Goal: Task Accomplishment & Management: Manage account settings

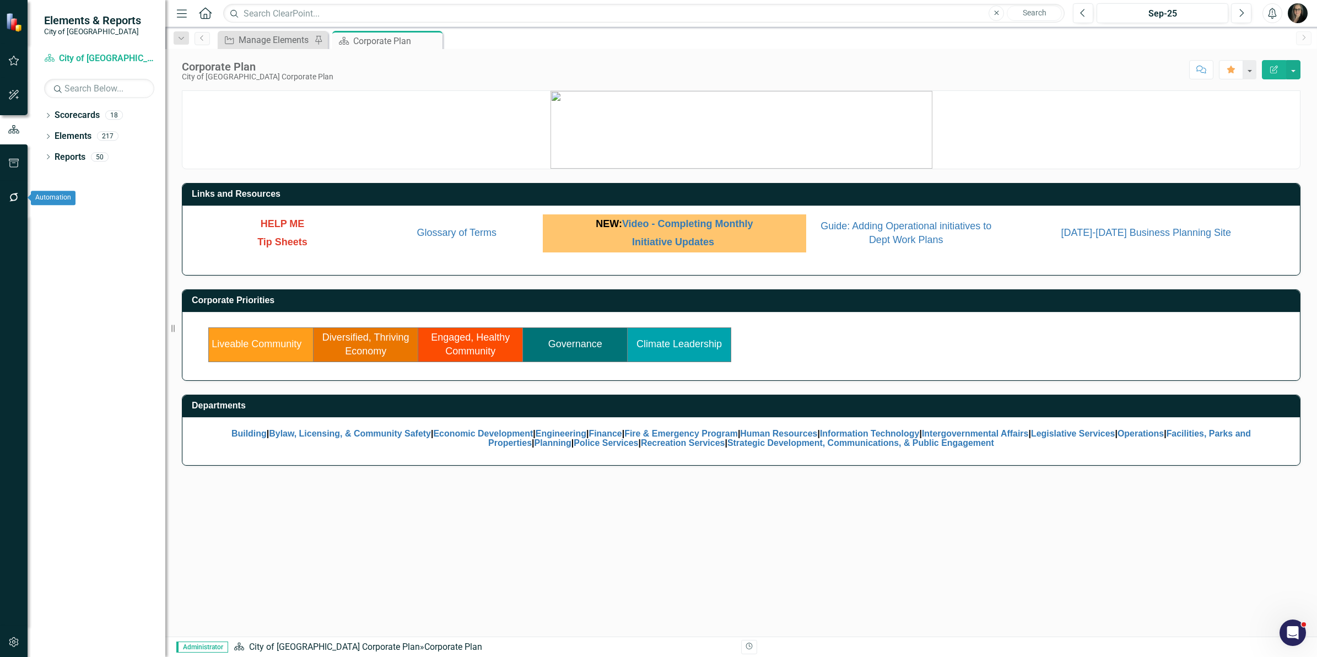
click at [15, 196] on icon "button" at bounding box center [14, 197] width 12 height 9
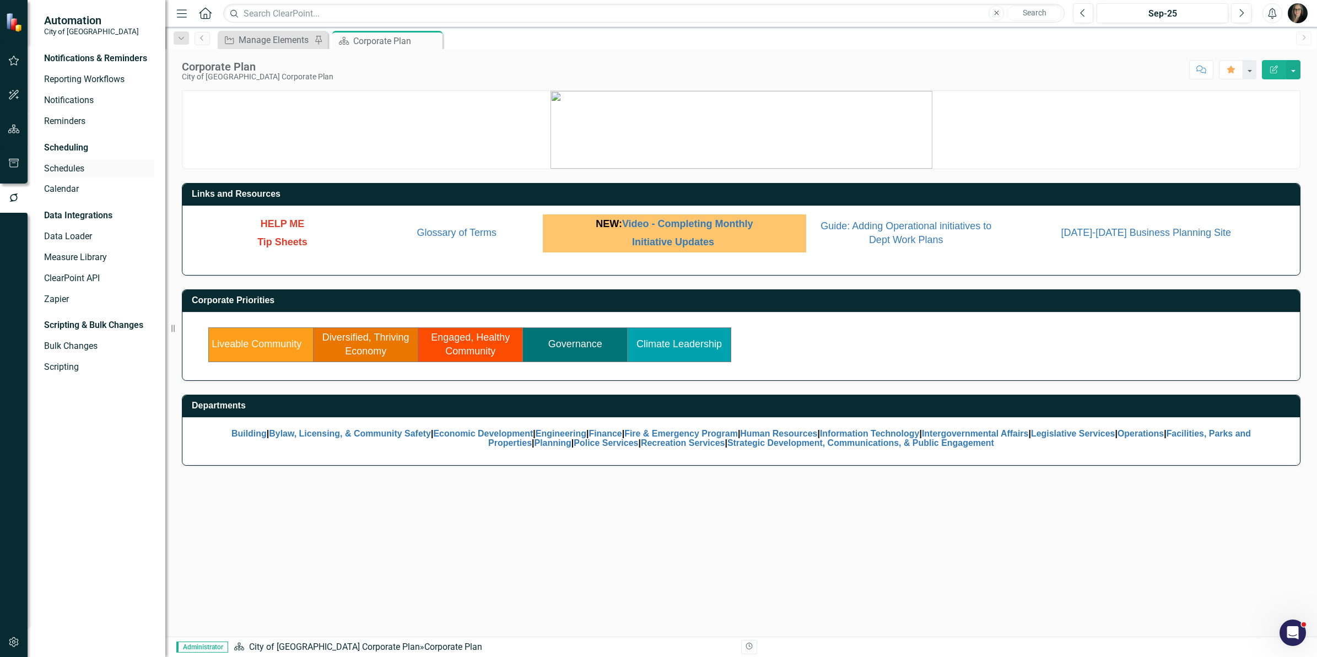
click at [56, 168] on link "Schedules" at bounding box center [99, 169] width 110 height 13
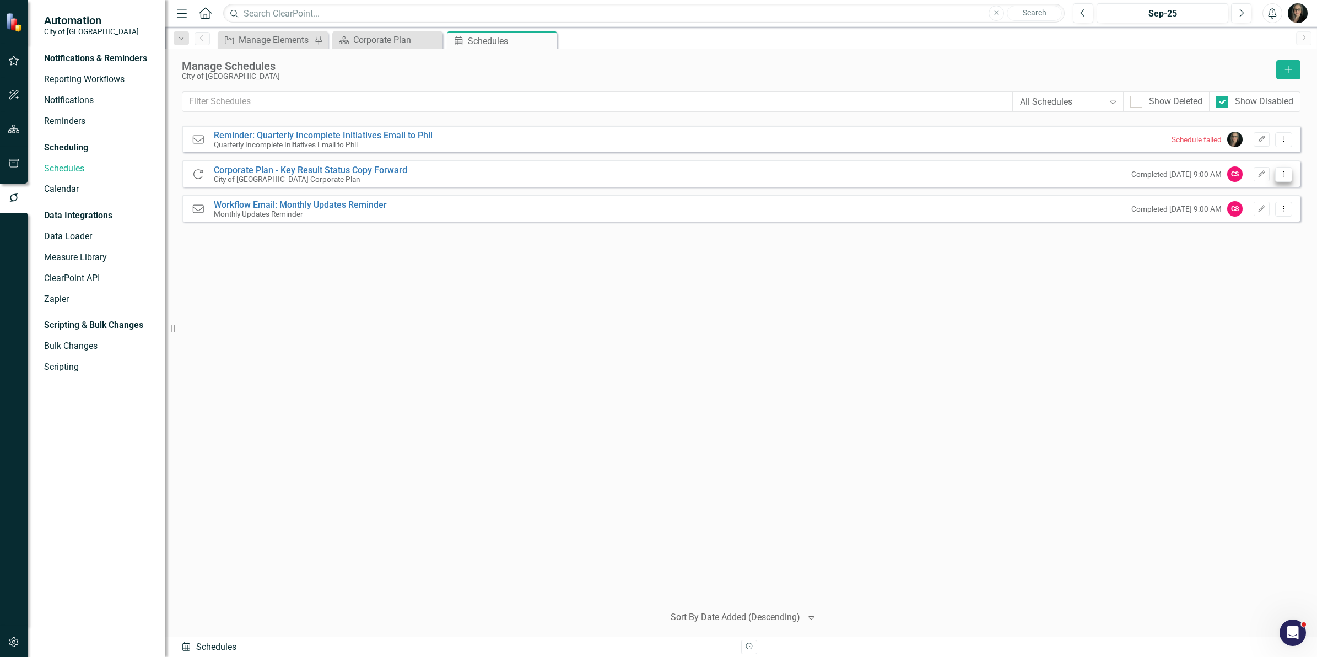
click at [1284, 171] on icon "Dropdown Menu" at bounding box center [1283, 173] width 9 height 7
click at [1284, 172] on icon "Dropdown Menu" at bounding box center [1283, 173] width 9 height 7
click at [1262, 176] on icon "Edit" at bounding box center [1261, 174] width 8 height 7
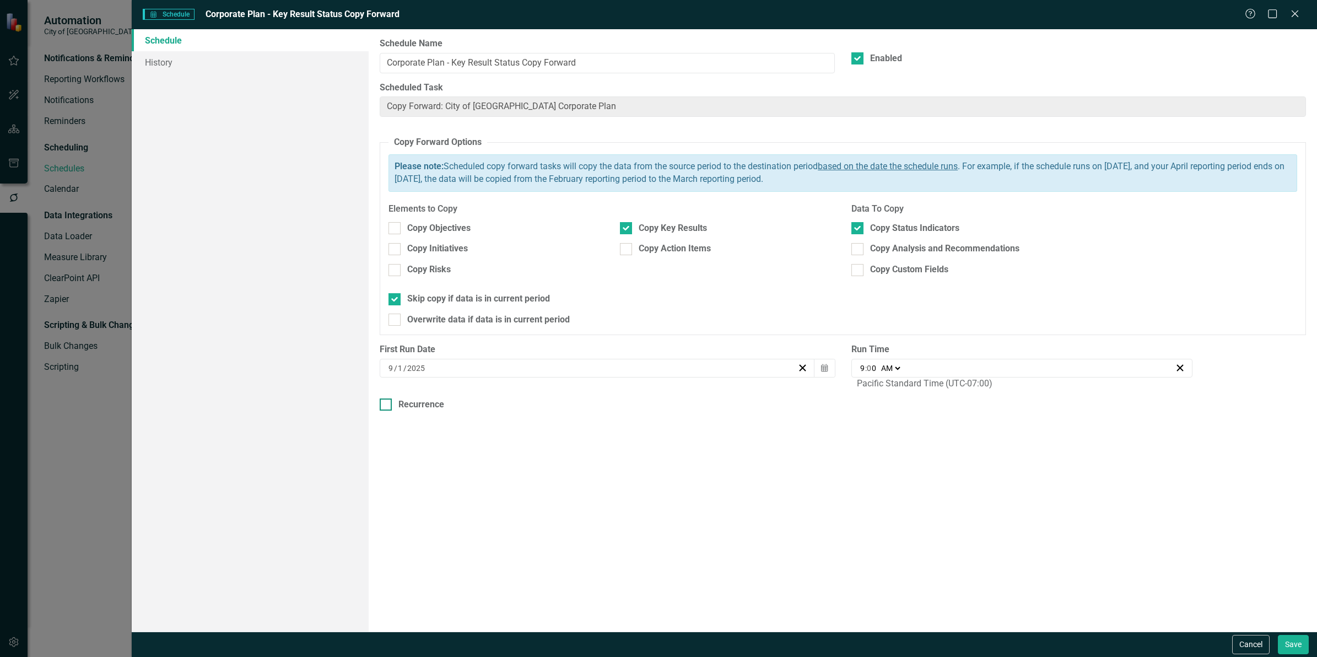
click at [404, 403] on div "Recurrence" at bounding box center [421, 404] width 46 height 13
click at [387, 403] on input "Recurrence" at bounding box center [383, 401] width 7 height 7
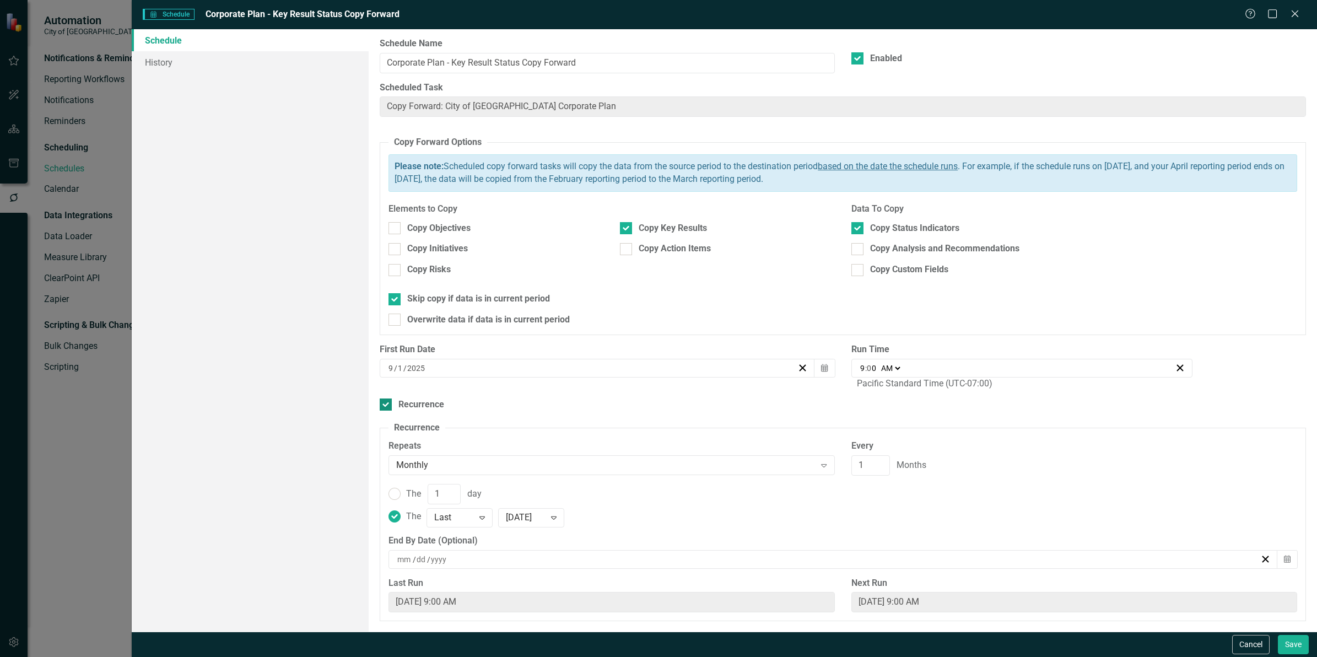
click at [415, 403] on div "Recurrence" at bounding box center [421, 404] width 46 height 13
click at [387, 403] on input "Recurrence" at bounding box center [383, 401] width 7 height 7
checkbox input "false"
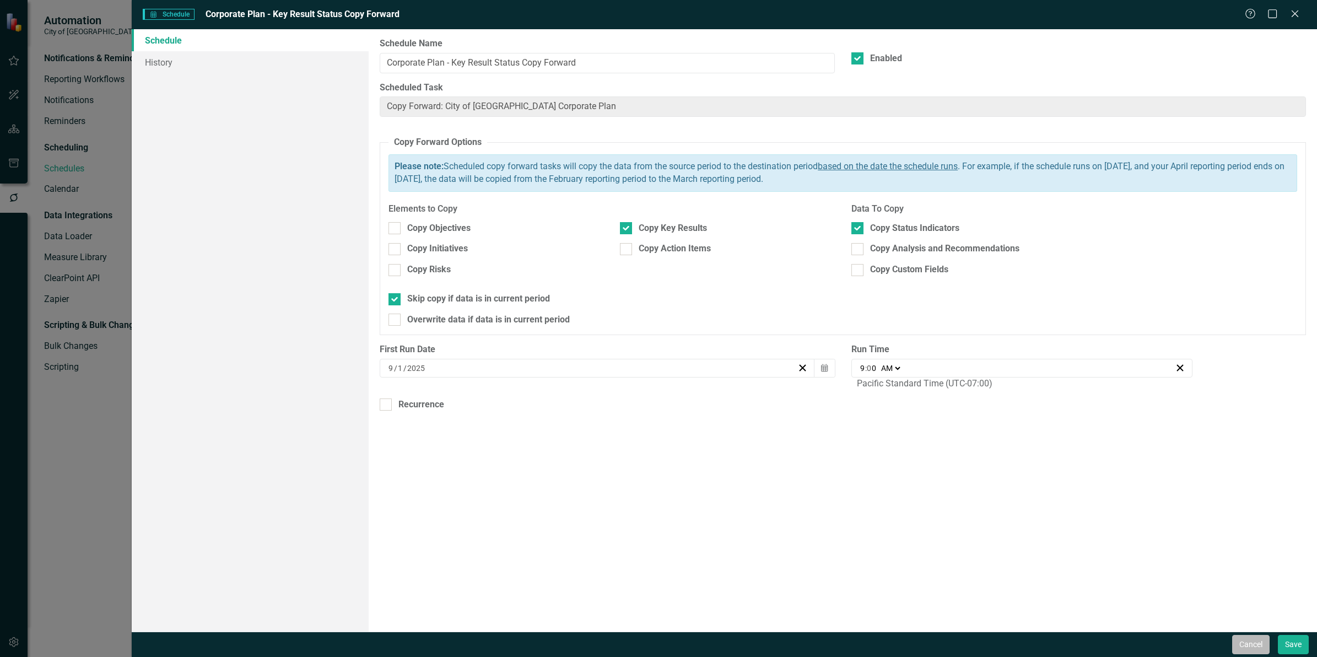
click at [1257, 651] on button "Cancel" at bounding box center [1250, 644] width 37 height 19
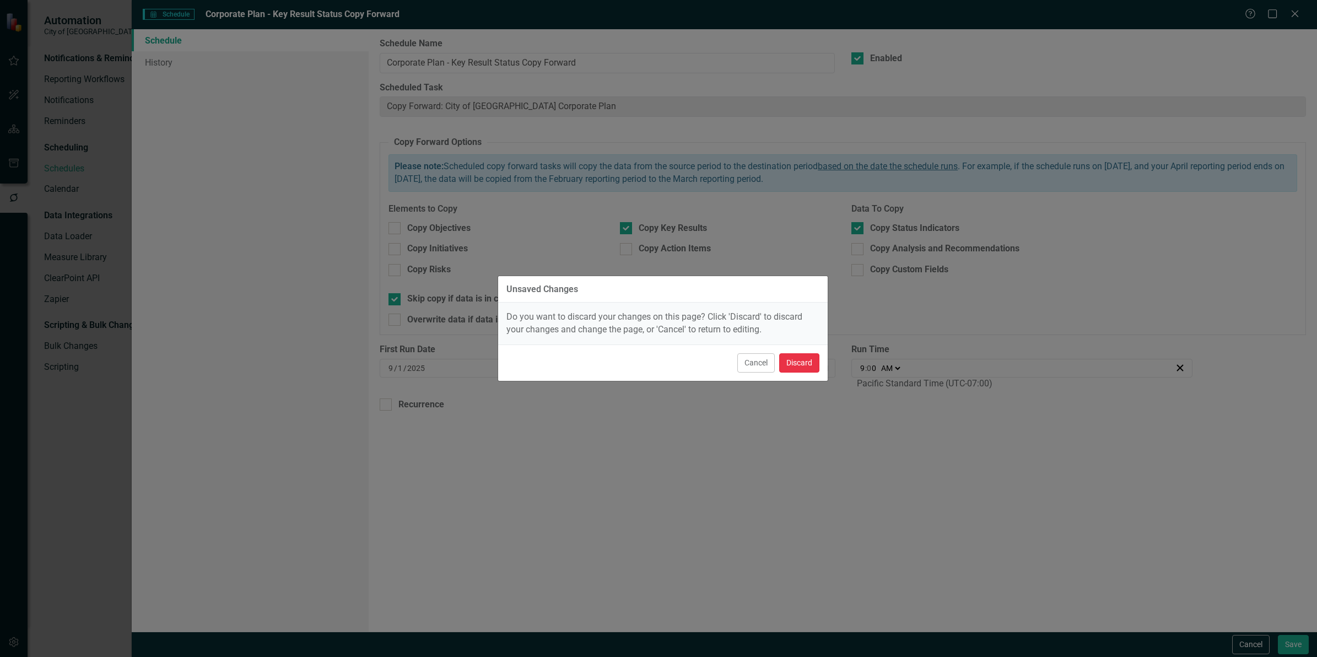
click at [802, 364] on button "Discard" at bounding box center [799, 362] width 40 height 19
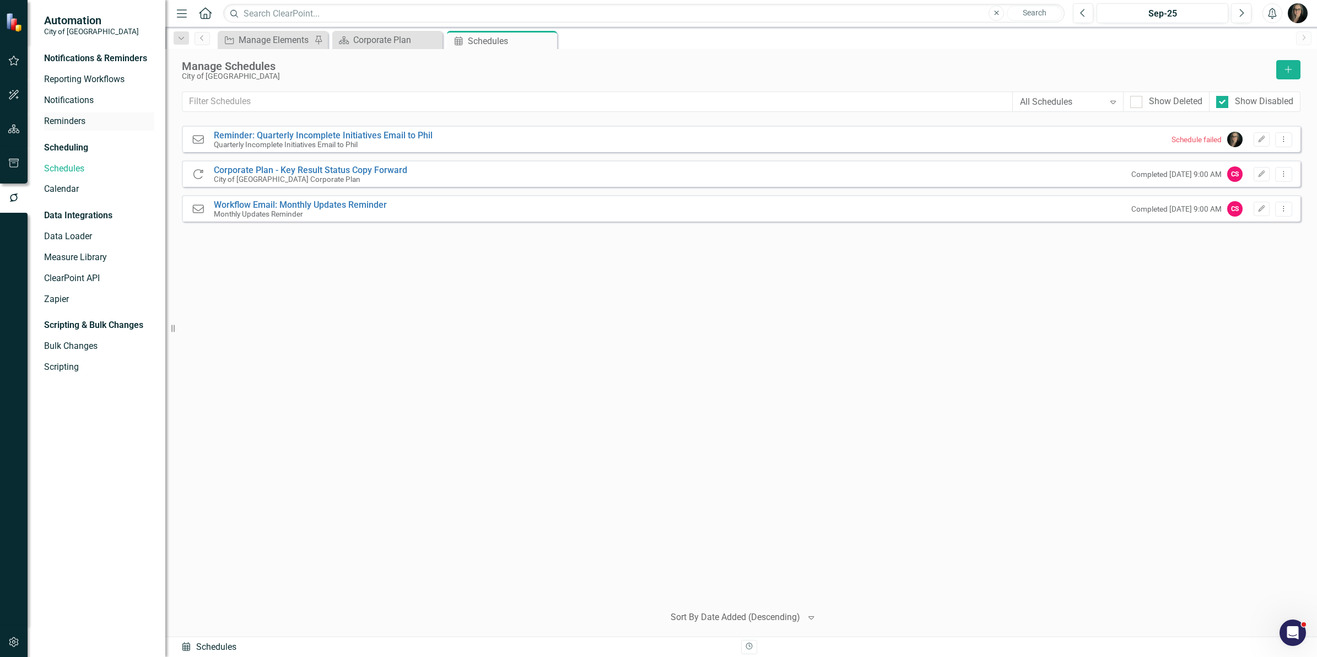
click at [64, 121] on link "Reminders" at bounding box center [99, 121] width 110 height 13
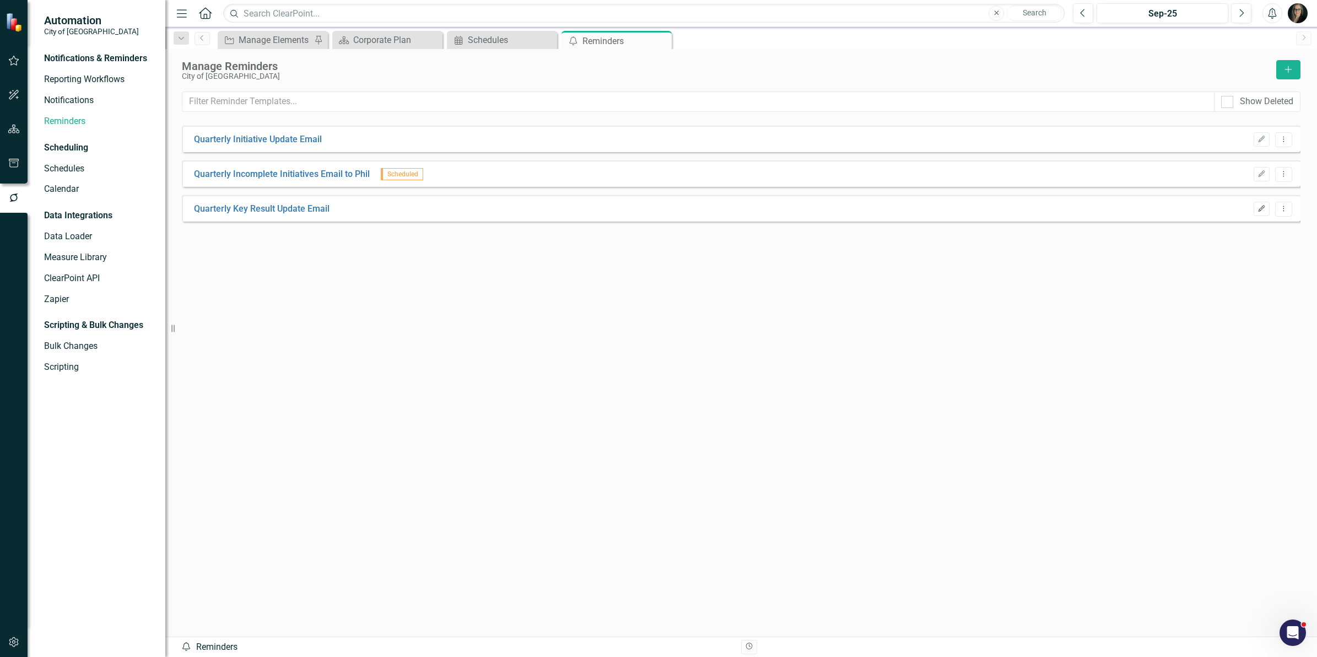
click at [1255, 210] on button "Edit" at bounding box center [1262, 209] width 16 height 14
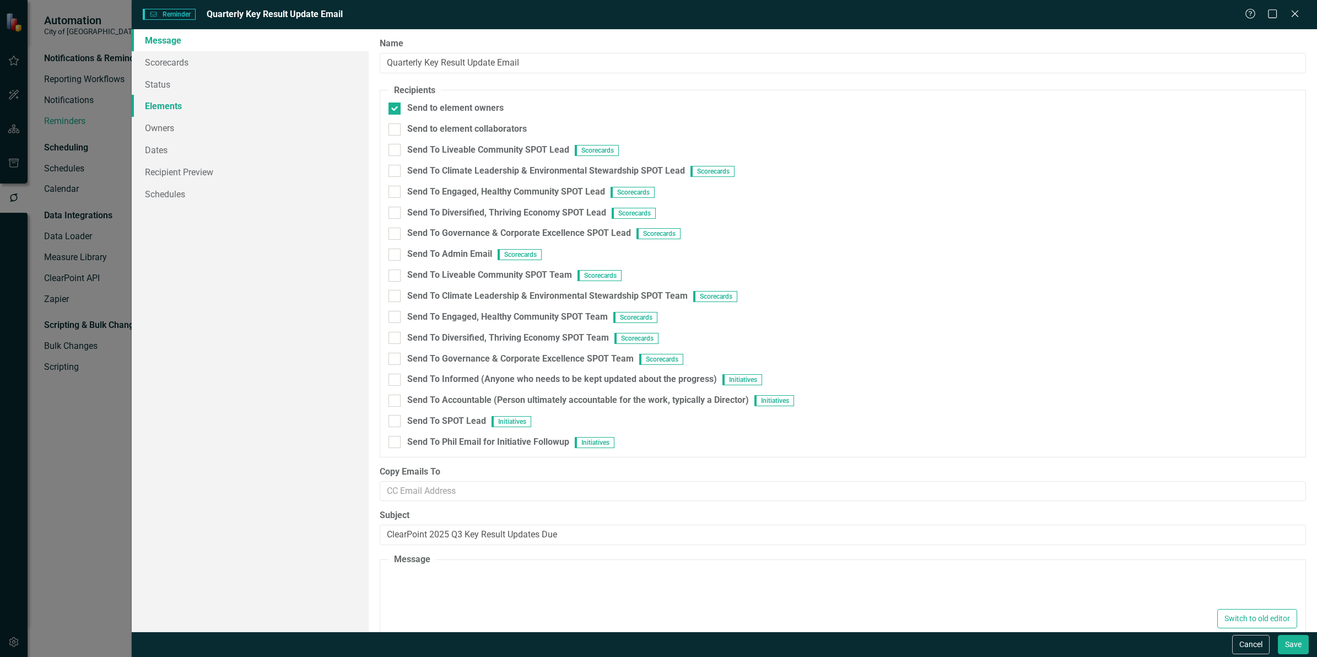
click at [175, 103] on link "Elements" at bounding box center [250, 106] width 237 height 22
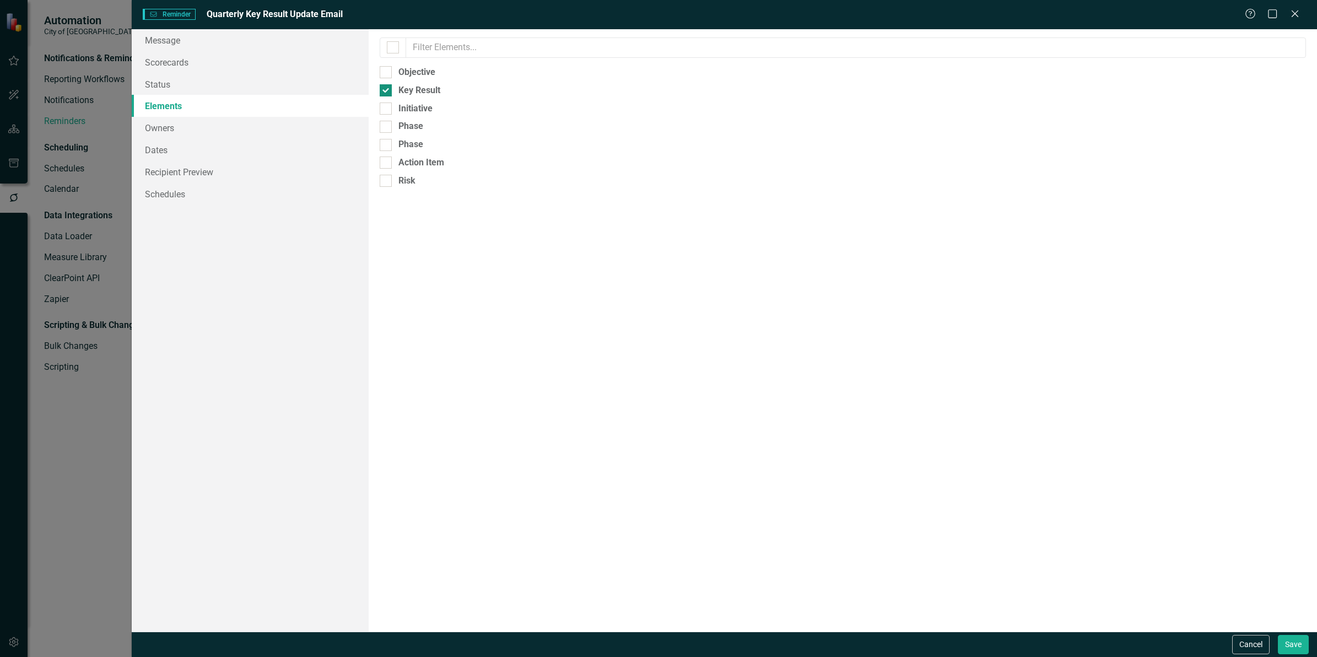
click at [387, 88] on div at bounding box center [386, 90] width 12 height 12
click at [387, 88] on input "Key Result" at bounding box center [383, 87] width 7 height 7
checkbox input "false"
click at [388, 105] on div at bounding box center [386, 108] width 12 height 12
click at [387, 105] on input "Initiative" at bounding box center [383, 105] width 7 height 7
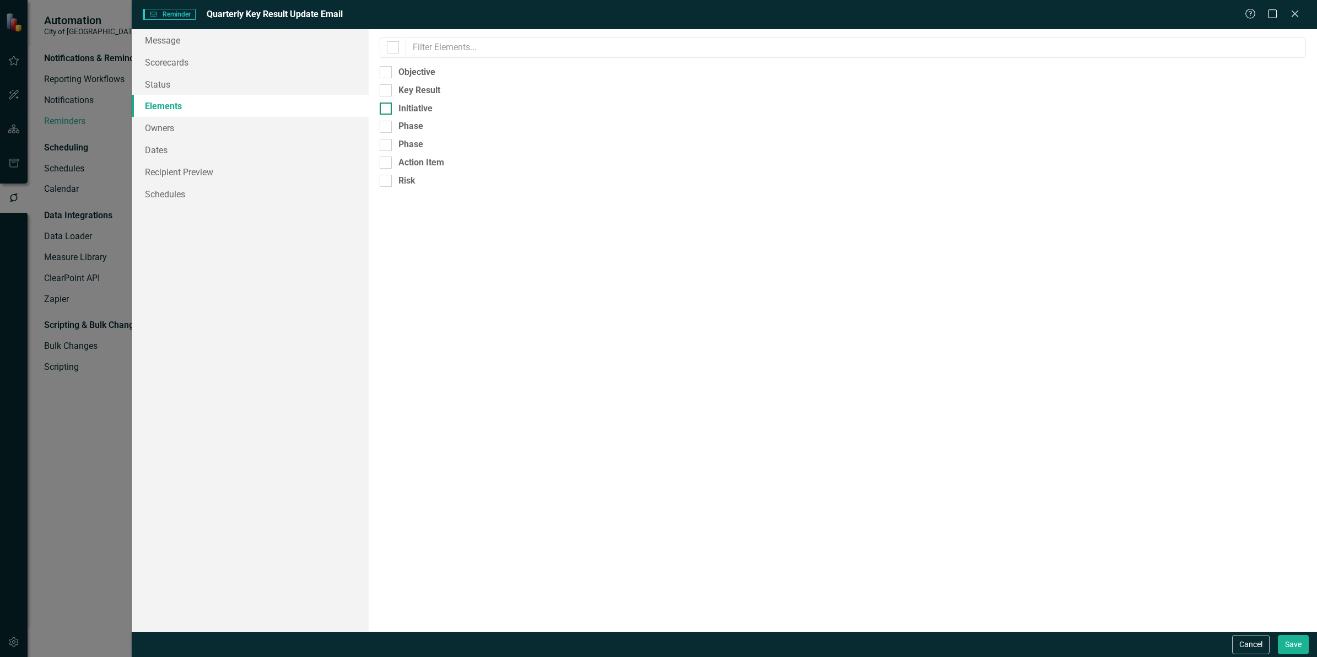
checkbox input "true"
click at [191, 86] on link "Status" at bounding box center [250, 84] width 237 height 22
click at [385, 89] on input "In Progress" at bounding box center [383, 87] width 7 height 7
checkbox input "true"
click at [384, 104] on input "Needs Attention" at bounding box center [383, 105] width 7 height 7
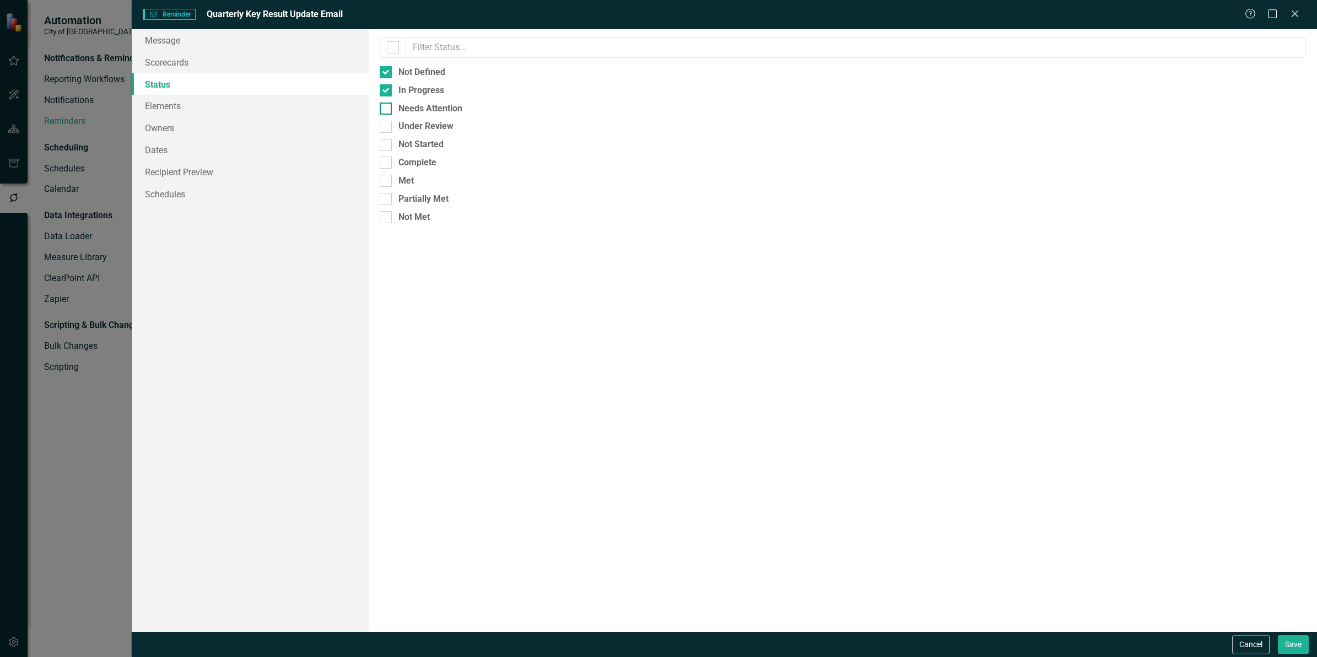
checkbox input "true"
click at [388, 124] on div at bounding box center [386, 127] width 12 height 12
click at [387, 124] on input "Under Review" at bounding box center [383, 124] width 7 height 7
checkbox input "true"
click at [387, 142] on div at bounding box center [386, 145] width 12 height 12
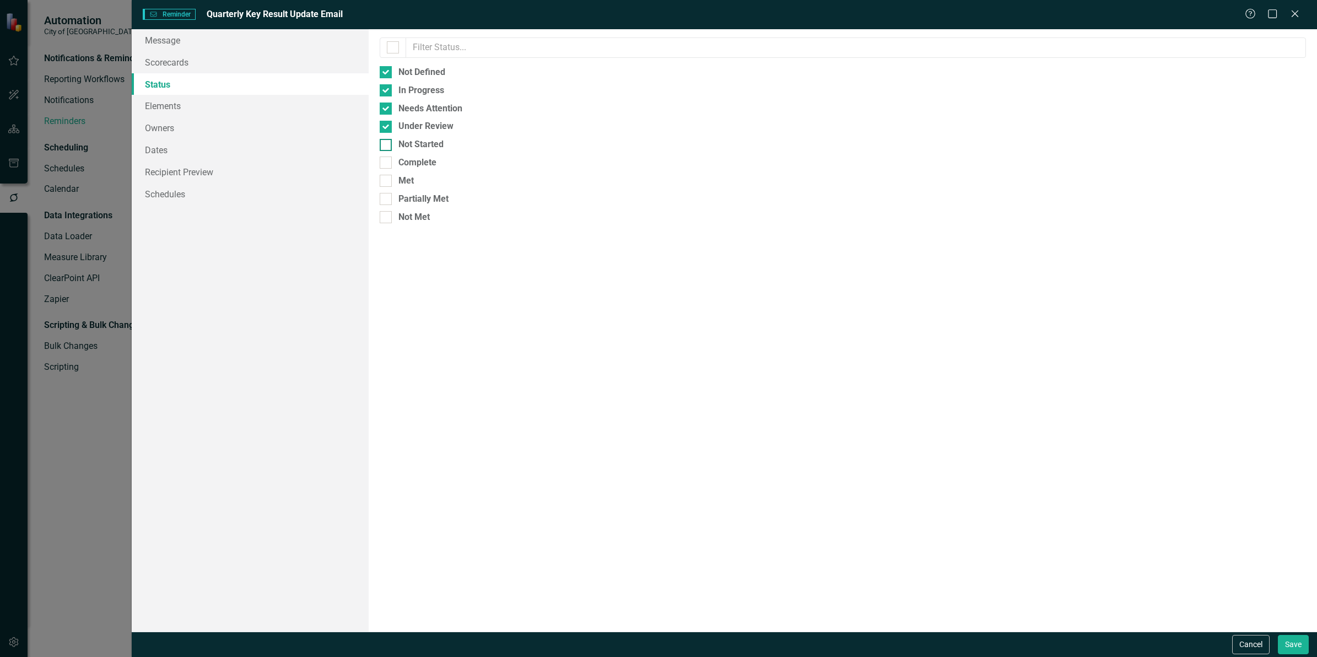
click at [387, 142] on input "Not Started" at bounding box center [383, 142] width 7 height 7
checkbox input "true"
click at [171, 169] on link "Recipient Preview" at bounding box center [250, 172] width 237 height 22
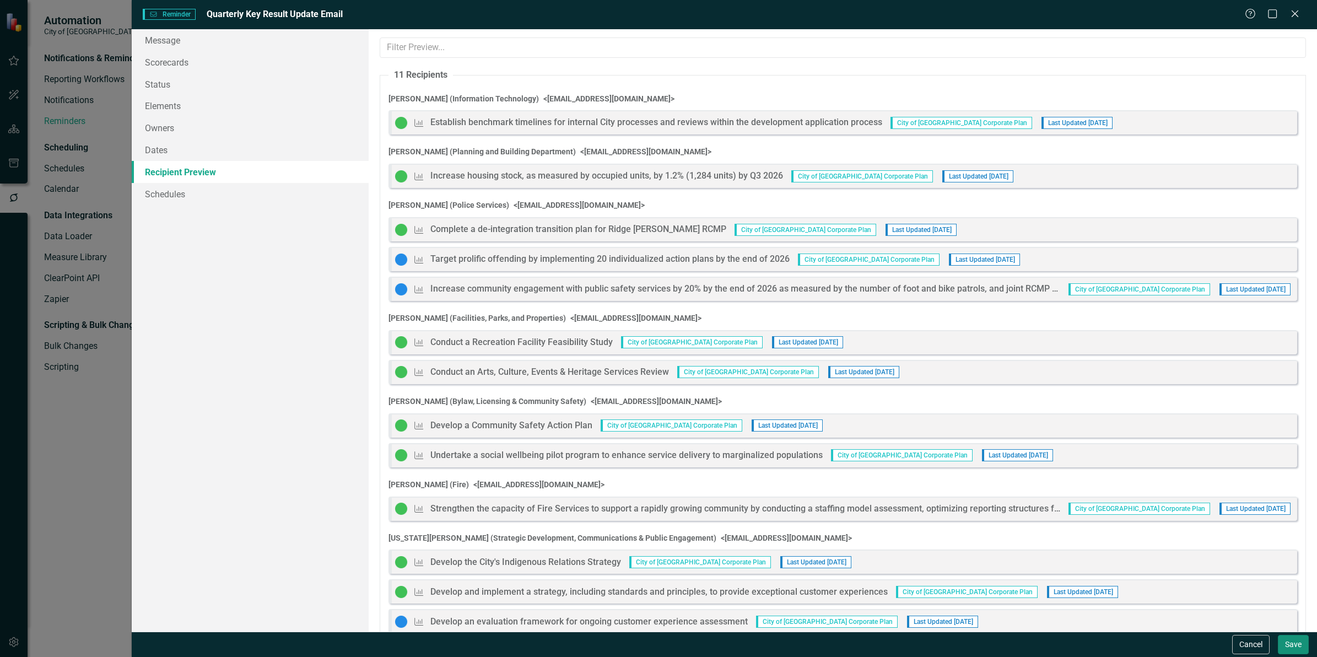
click at [1290, 646] on button "Save" at bounding box center [1293, 644] width 31 height 19
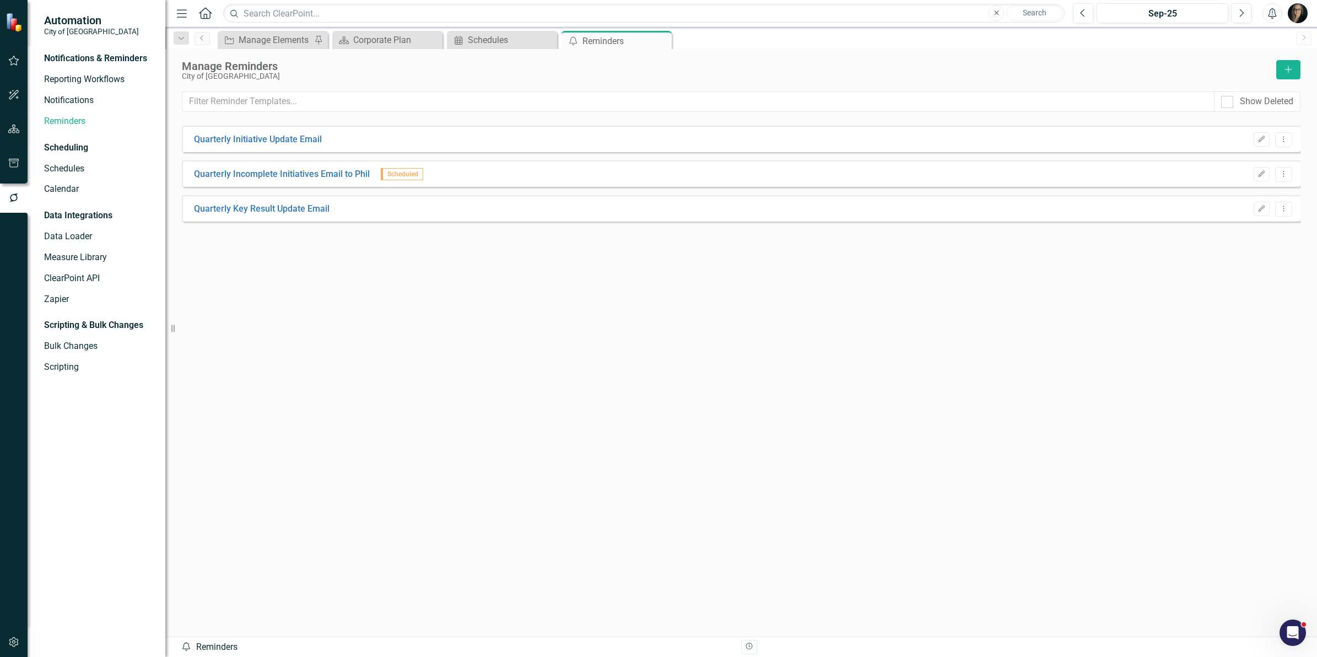
click at [511, 84] on div "Manage Reminders City of [GEOGRAPHIC_DATA] Add" at bounding box center [741, 75] width 1119 height 31
click at [12, 163] on icon "button" at bounding box center [14, 163] width 10 height 9
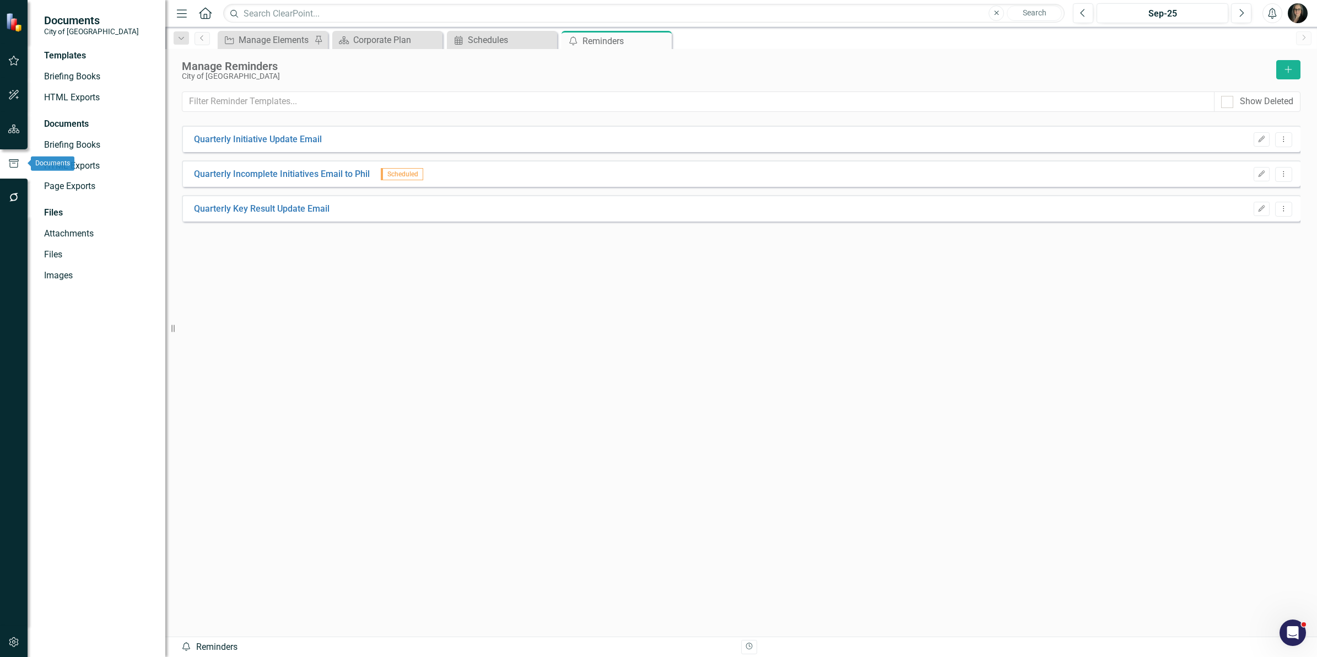
click at [13, 133] on button "button" at bounding box center [14, 129] width 25 height 23
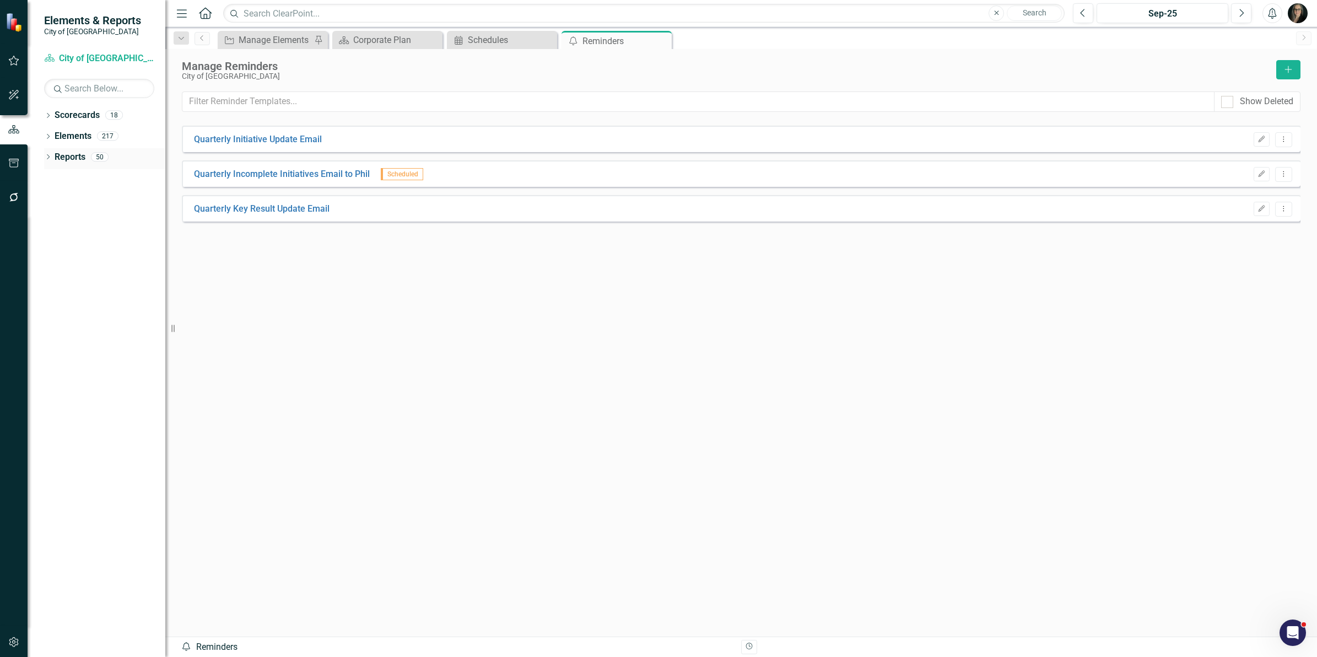
click at [45, 158] on icon "Dropdown" at bounding box center [48, 158] width 8 height 6
click at [102, 213] on link "Key Result Key Result" at bounding box center [88, 218] width 57 height 13
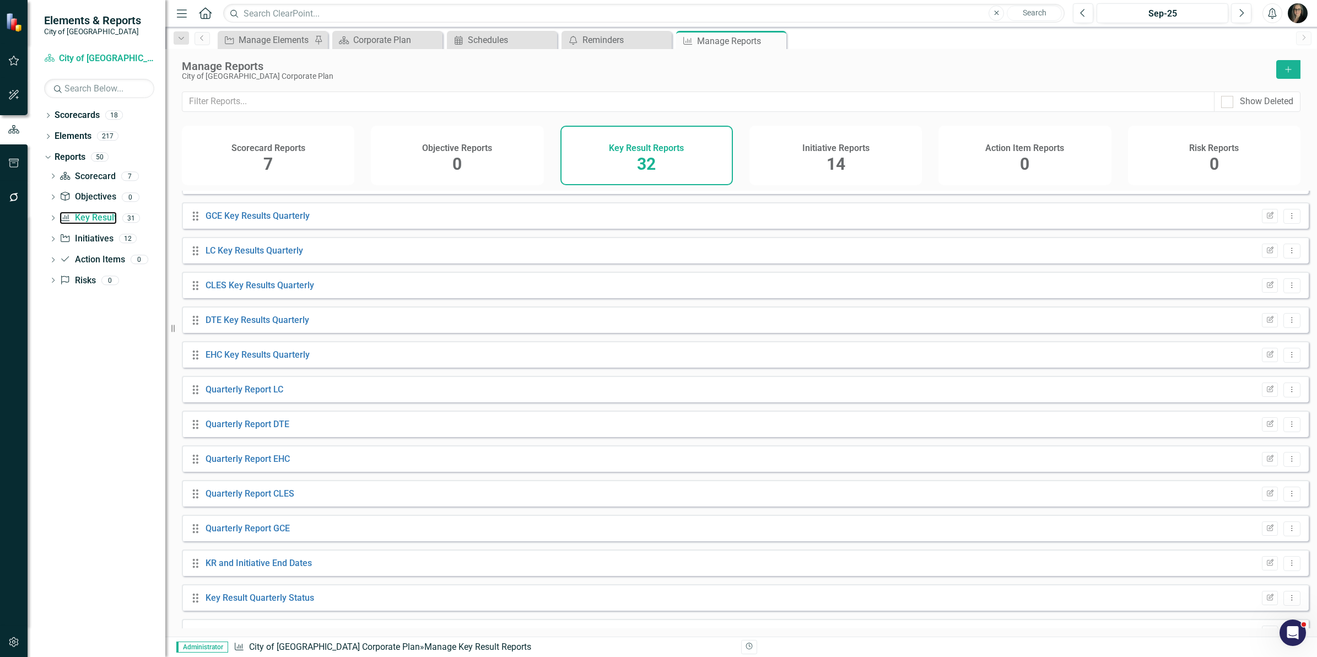
scroll to position [673, 0]
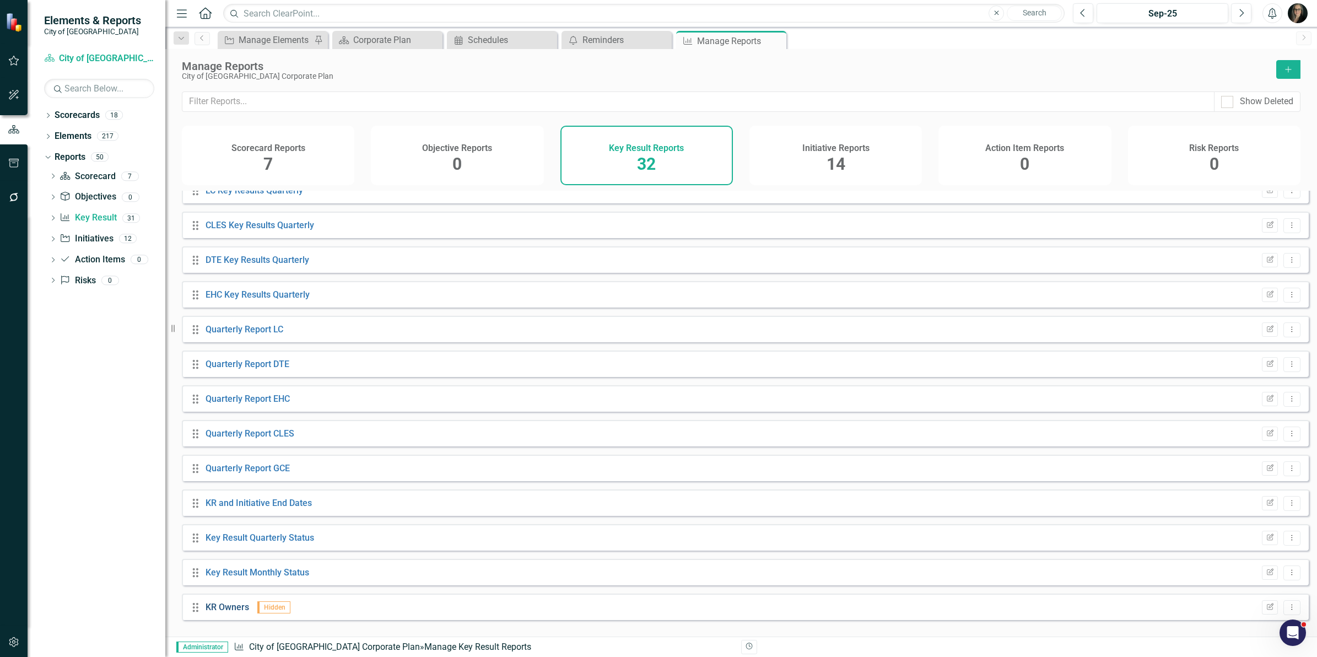
click at [233, 612] on link "KR Owners" at bounding box center [228, 607] width 44 height 10
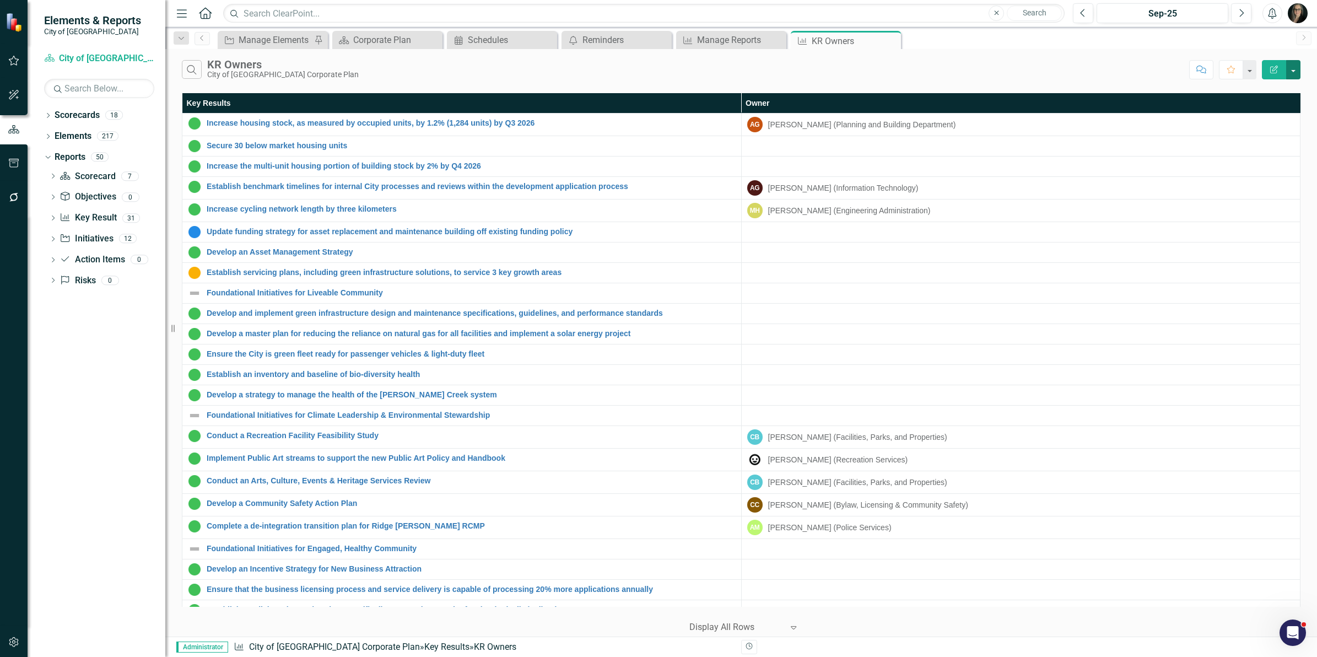
click at [1288, 74] on button "button" at bounding box center [1293, 69] width 14 height 19
click at [1258, 87] on link "Edit Report Edit Report" at bounding box center [1256, 90] width 87 height 20
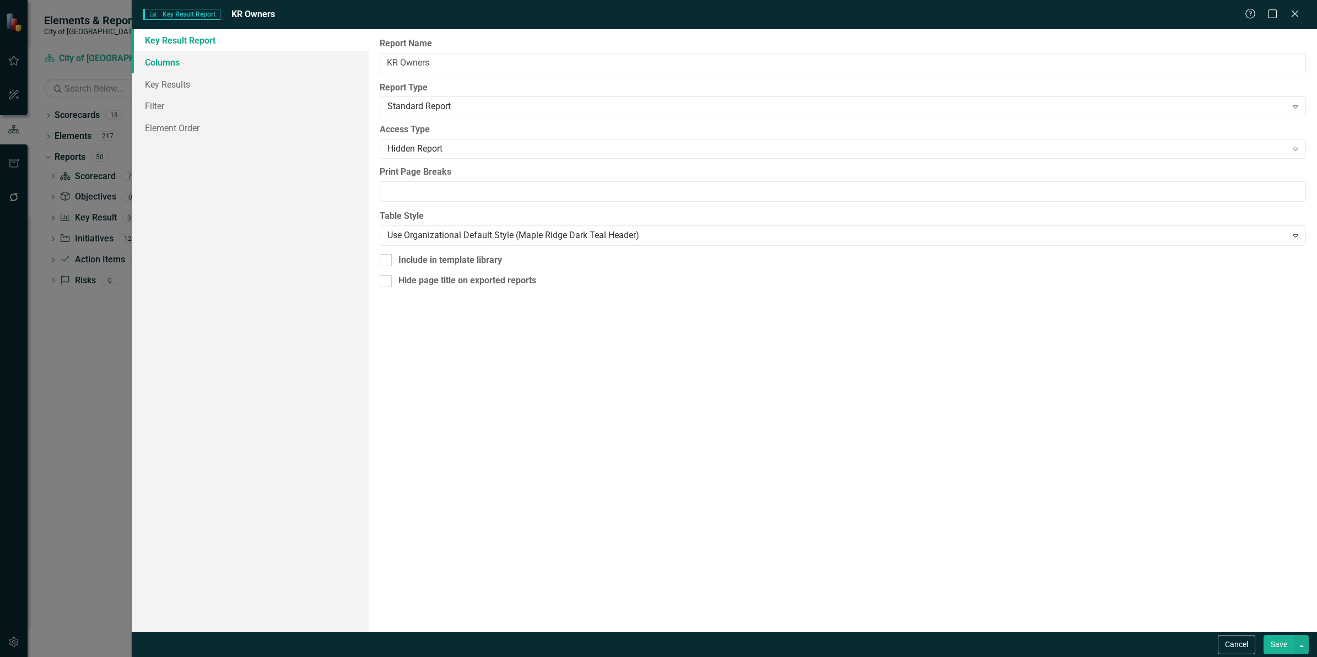
click at [174, 64] on link "Columns" at bounding box center [250, 62] width 237 height 22
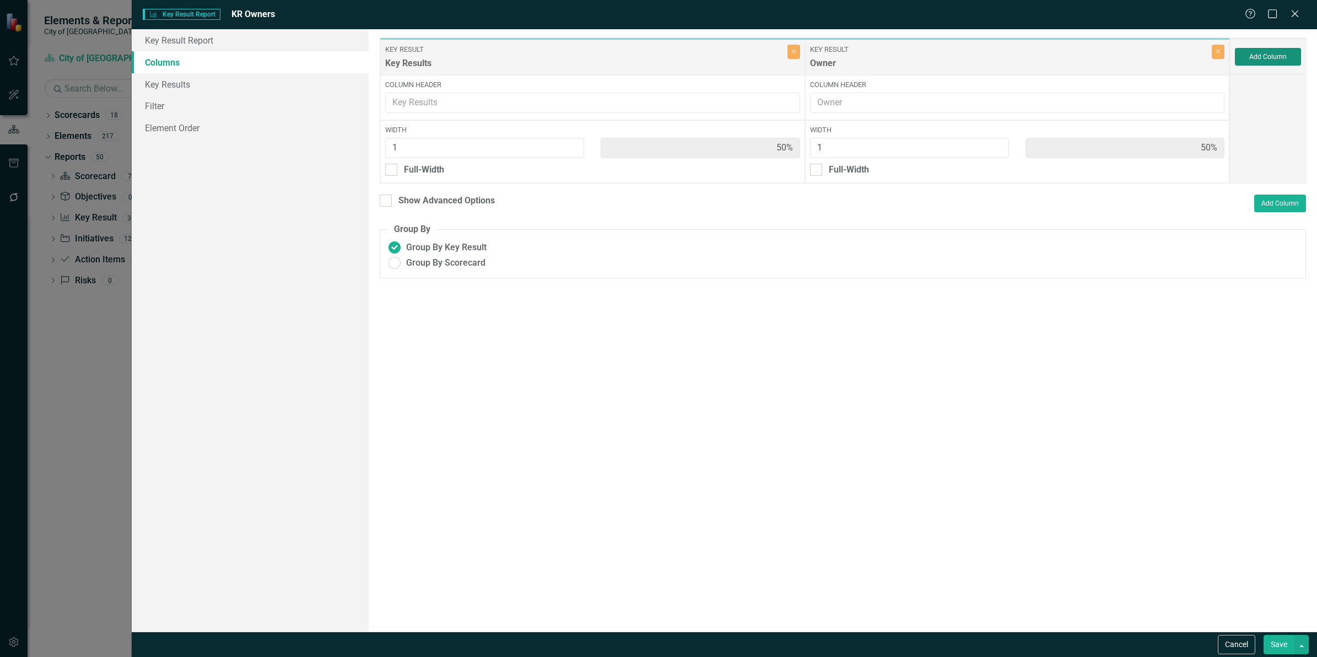
click at [1270, 61] on button "Add Column" at bounding box center [1268, 57] width 66 height 18
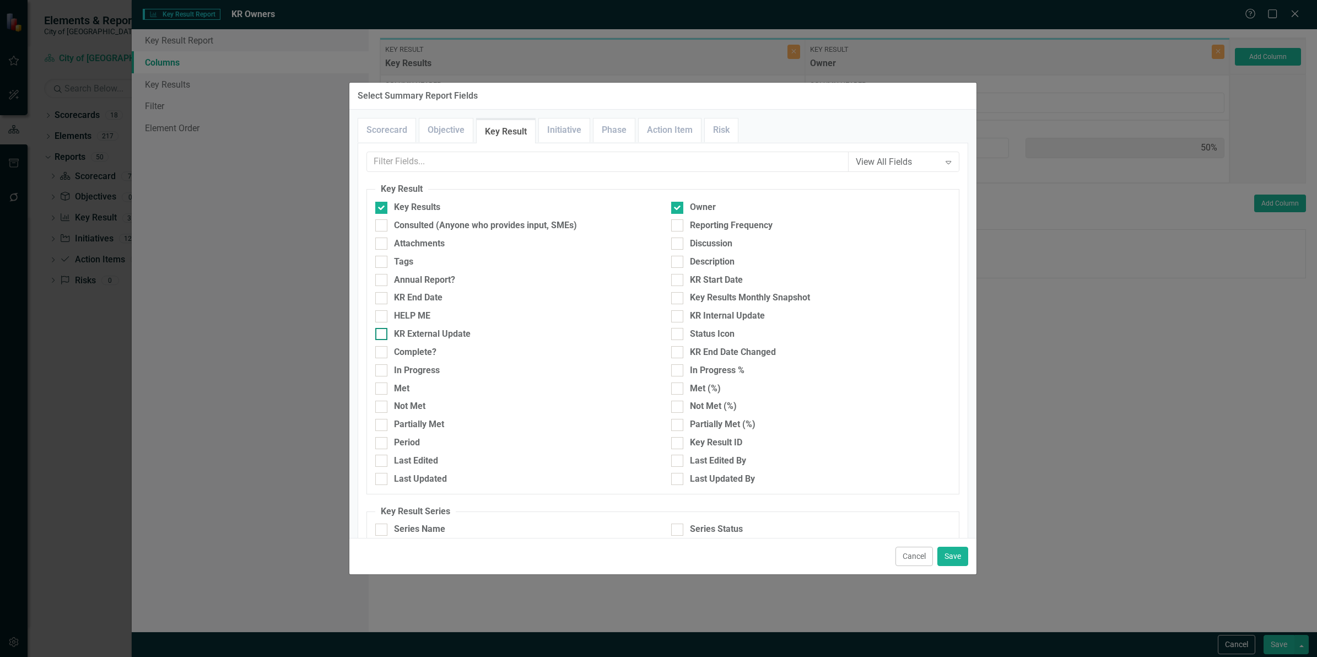
click at [413, 335] on div "KR External Update" at bounding box center [432, 334] width 77 height 13
click at [382, 335] on input "KR External Update" at bounding box center [378, 331] width 7 height 7
checkbox input "true"
click at [952, 552] on button "Save" at bounding box center [952, 556] width 31 height 19
type input "33%"
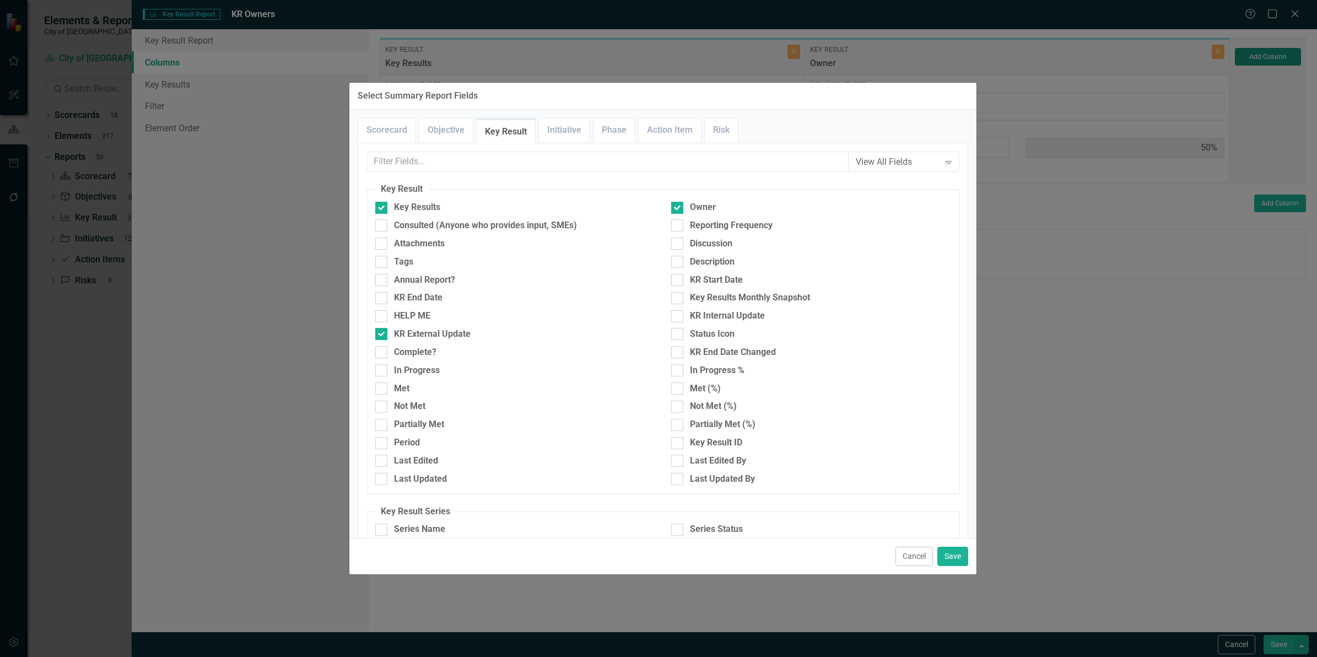
type input "33%"
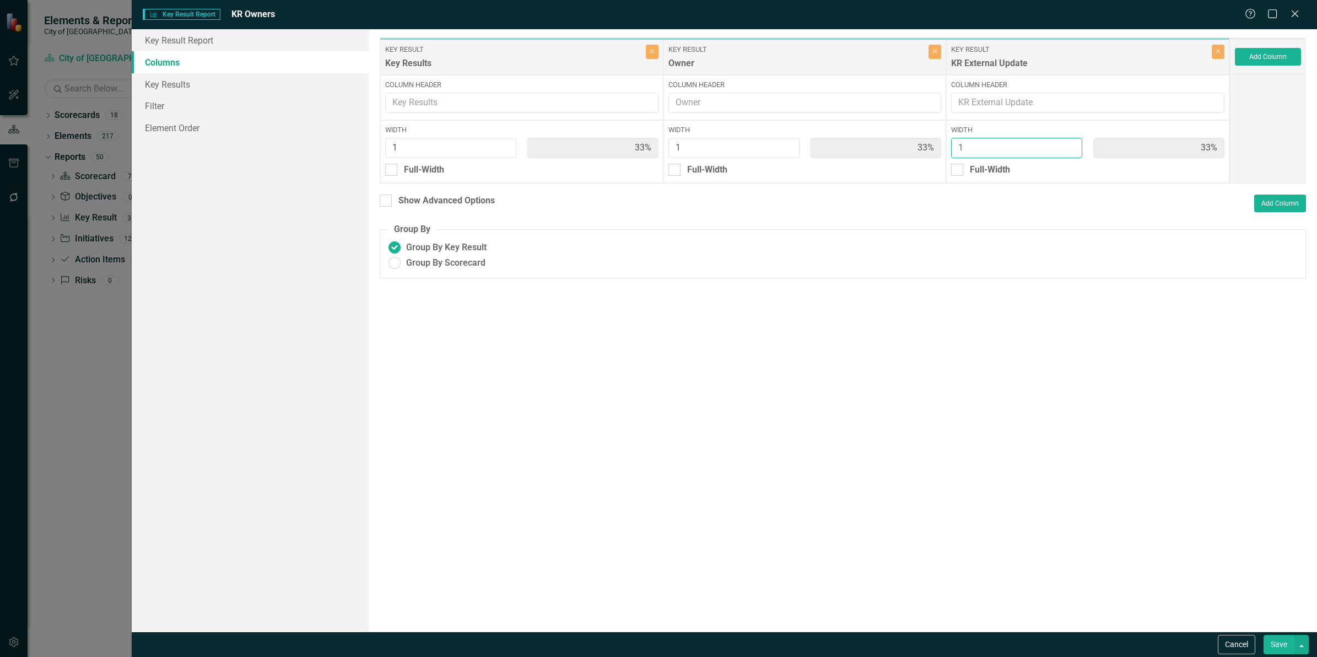
type input "2"
type input "25%"
type input "50%"
click at [1071, 143] on input "2" at bounding box center [1016, 148] width 131 height 20
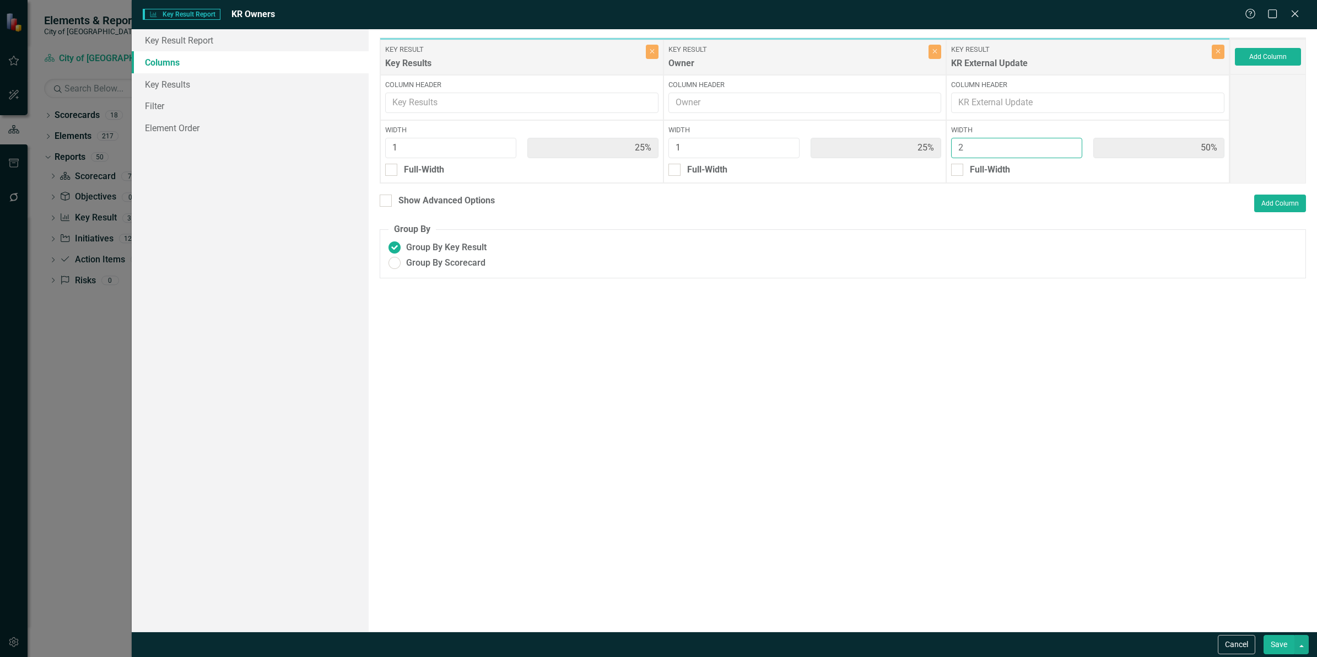
type input "3"
type input "20%"
type input "60%"
click at [1071, 143] on input "3" at bounding box center [1016, 148] width 131 height 20
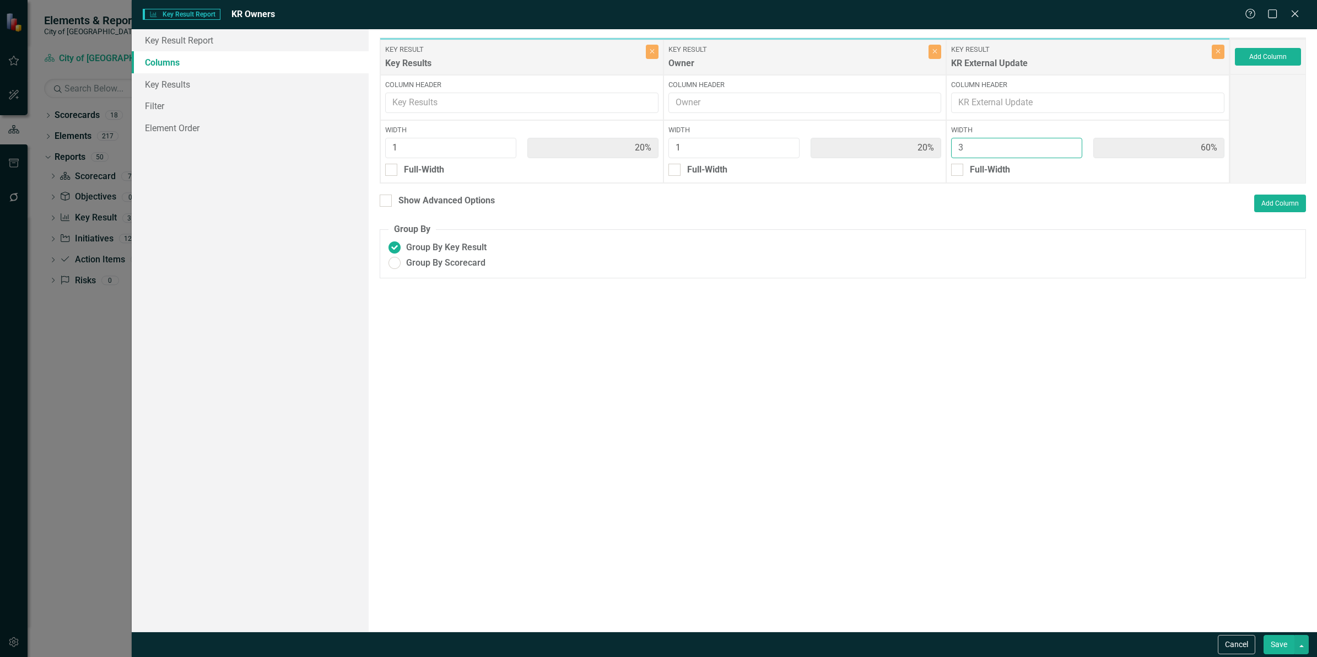
type input "4"
type input "17%"
type input "67%"
click at [1071, 143] on input "4" at bounding box center [1016, 148] width 131 height 20
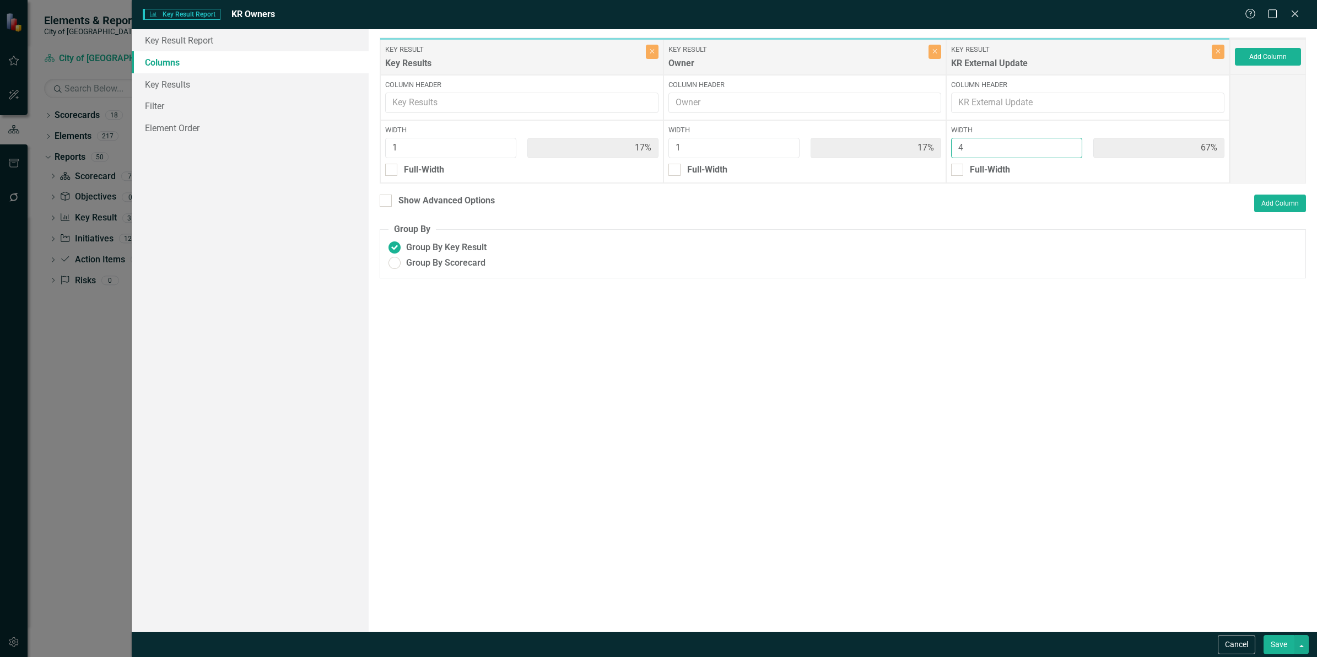
type input "5"
type input "14%"
type input "71%"
type input "5"
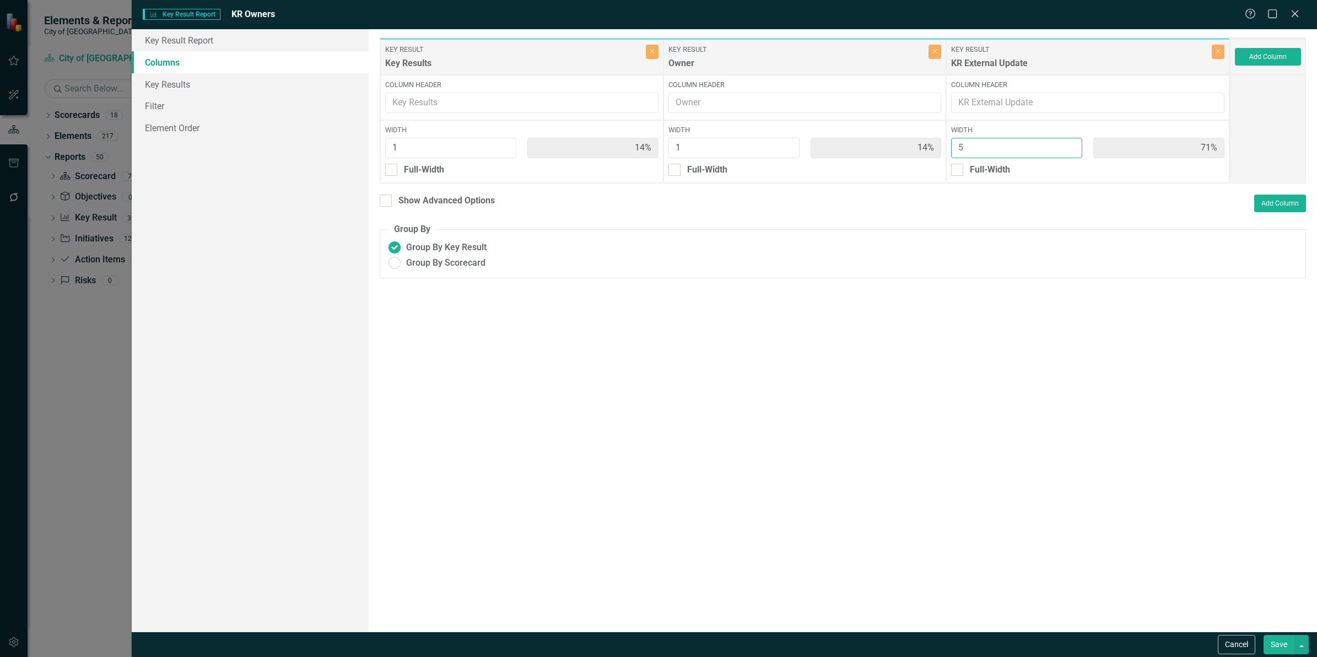
click at [1071, 143] on input "5" at bounding box center [1016, 148] width 131 height 20
type input "2"
type input "25%"
type input "13%"
type input "63%"
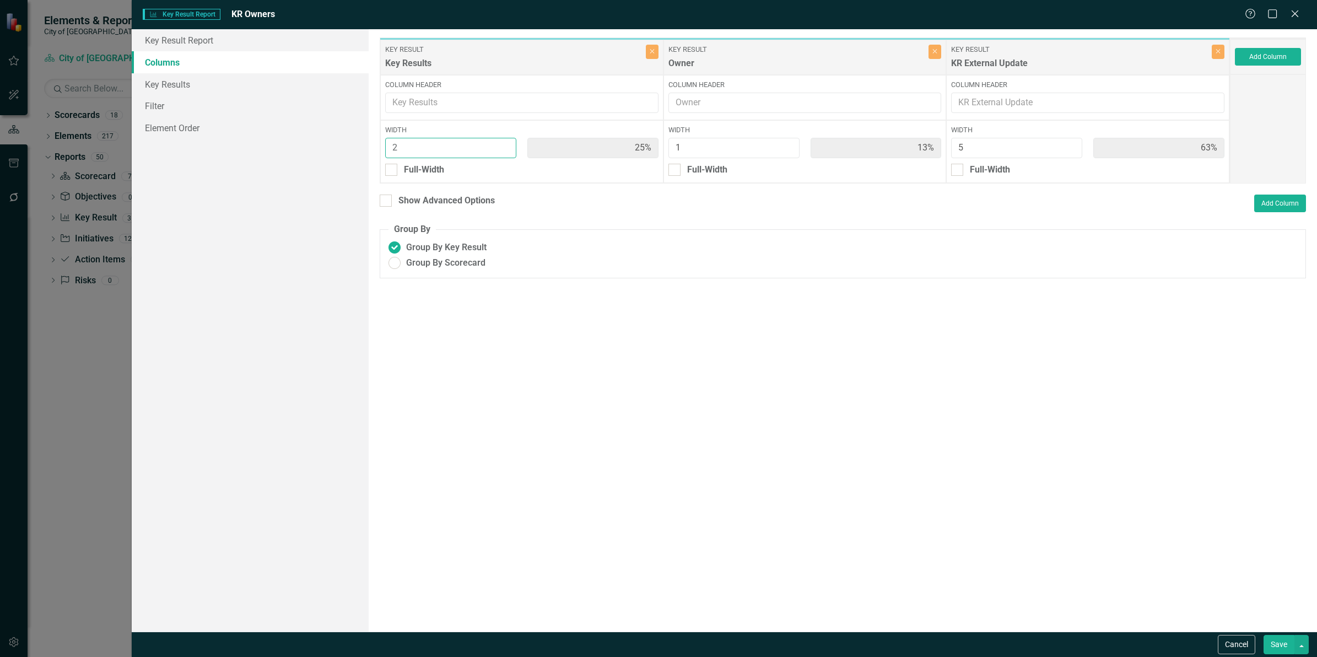
click at [505, 144] on input "2" at bounding box center [450, 148] width 131 height 20
type input "3"
type input "33%"
type input "11%"
type input "56%"
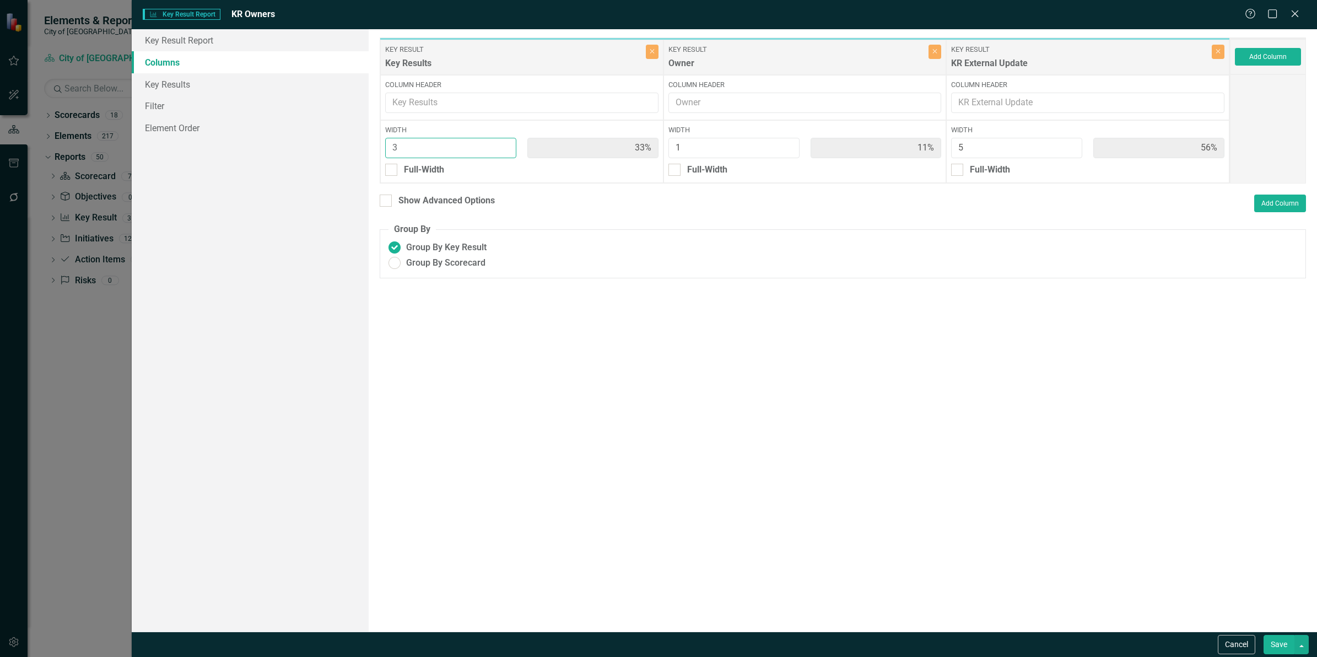
click at [505, 144] on input "3" at bounding box center [450, 148] width 131 height 20
type input "4"
type input "40%"
type input "10%"
type input "50%"
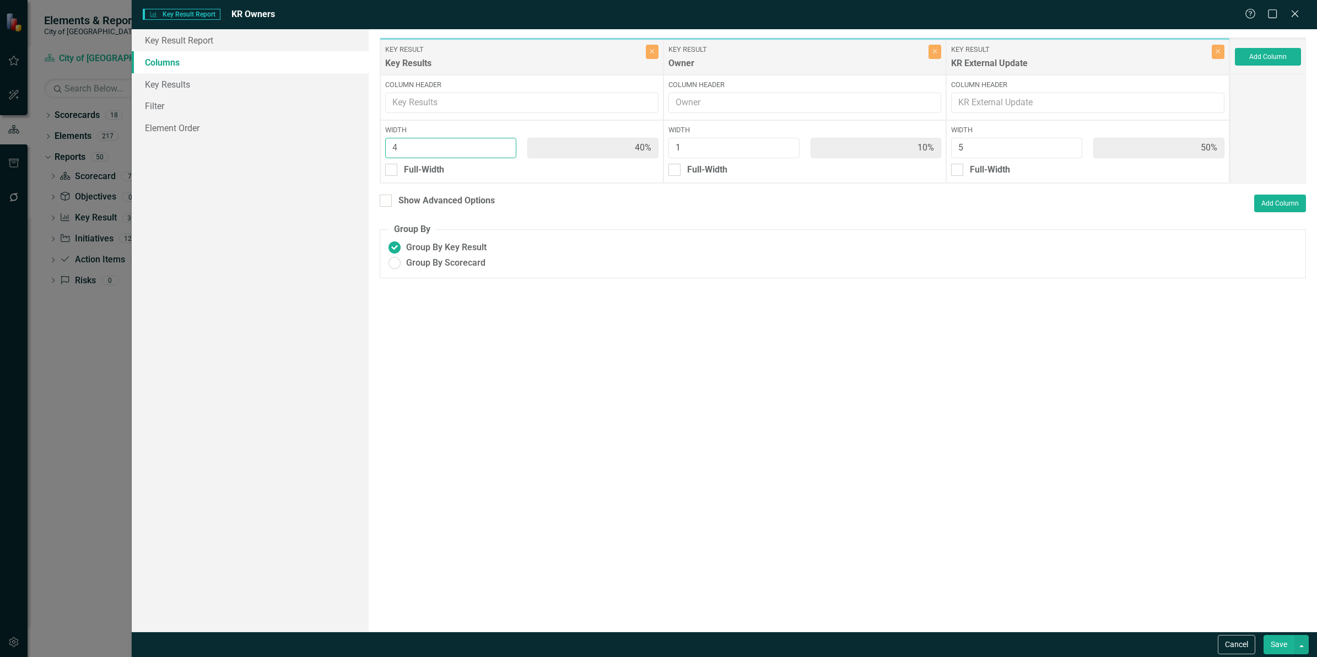
type input "4"
click at [505, 144] on input "4" at bounding box center [450, 148] width 131 height 20
click at [1281, 642] on button "Save" at bounding box center [1278, 644] width 31 height 19
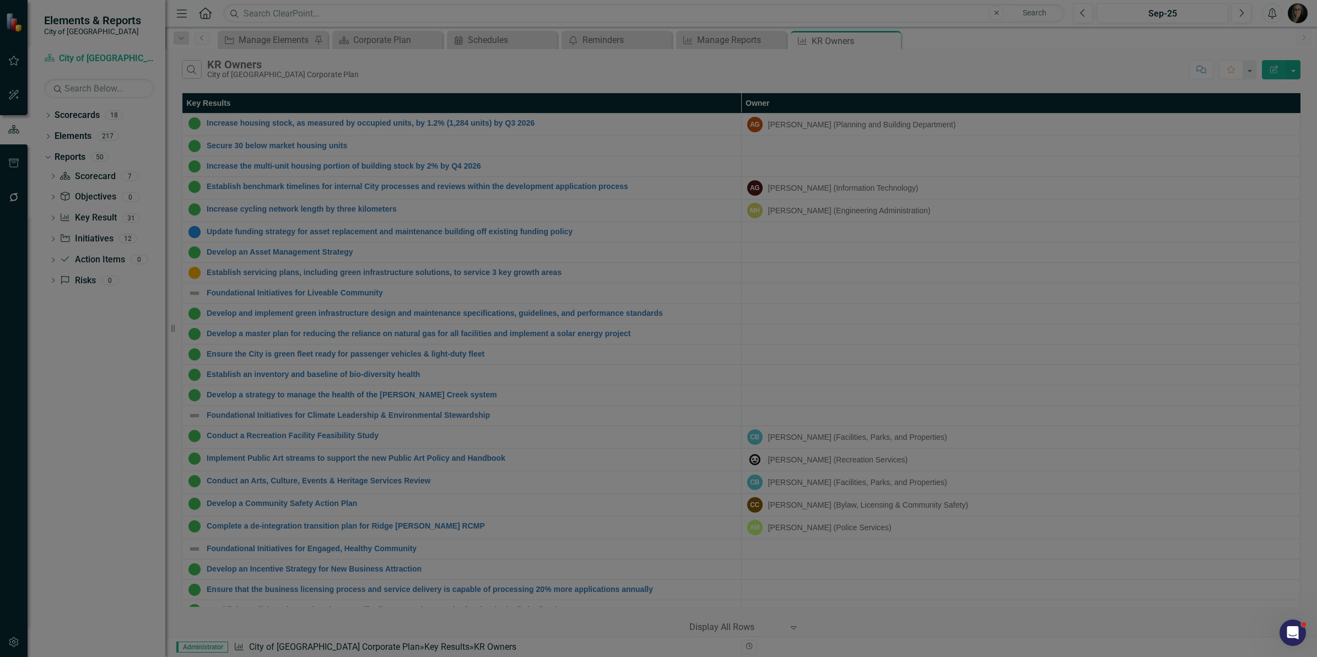
radio input "true"
